Goal: Transaction & Acquisition: Purchase product/service

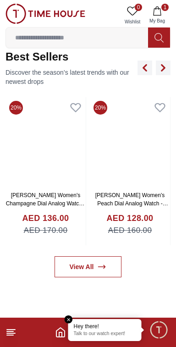
scroll to position [345, 0]
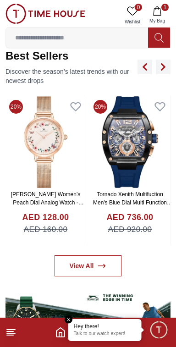
click at [133, 188] on img at bounding box center [130, 142] width 80 height 92
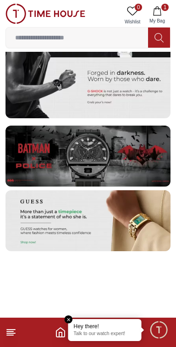
scroll to position [1805, 0]
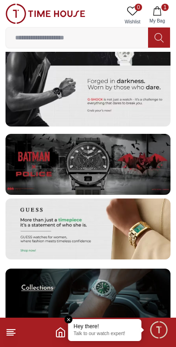
click at [120, 182] on img at bounding box center [88, 164] width 165 height 61
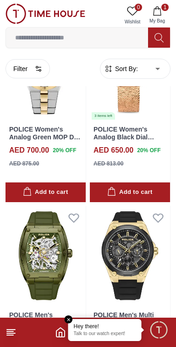
scroll to position [1790, 0]
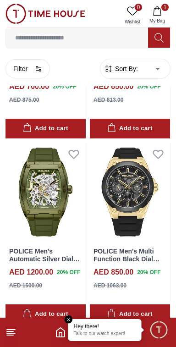
scroll to position [1911, 0]
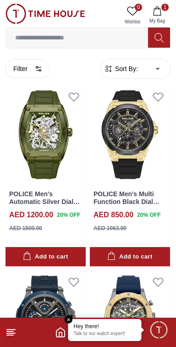
scroll to position [1907, 0]
